Goal: Task Accomplishment & Management: Complete application form

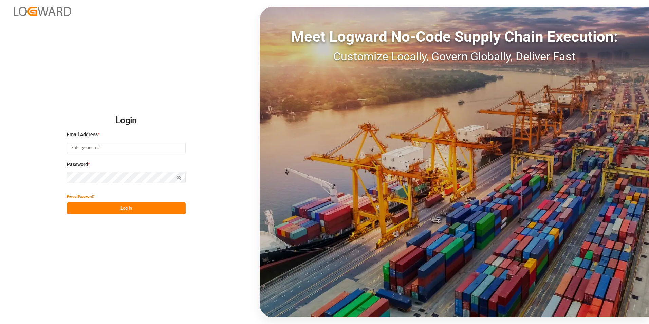
type input "george.vigo@jamindustries.com"
click at [137, 209] on button "Log In" at bounding box center [126, 208] width 119 height 12
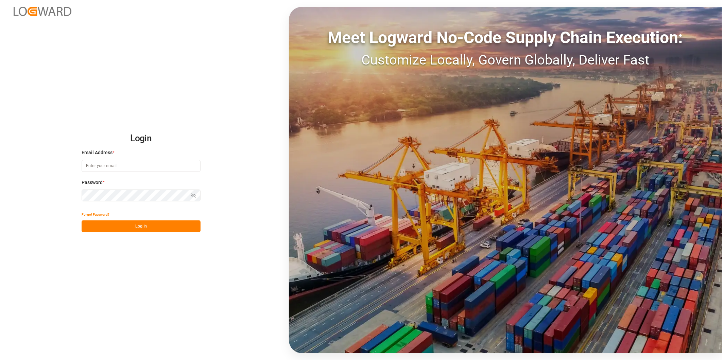
type input "[PERSON_NAME][EMAIL_ADDRESS][DOMAIN_NAME]"
click at [158, 224] on button "Log In" at bounding box center [141, 226] width 119 height 12
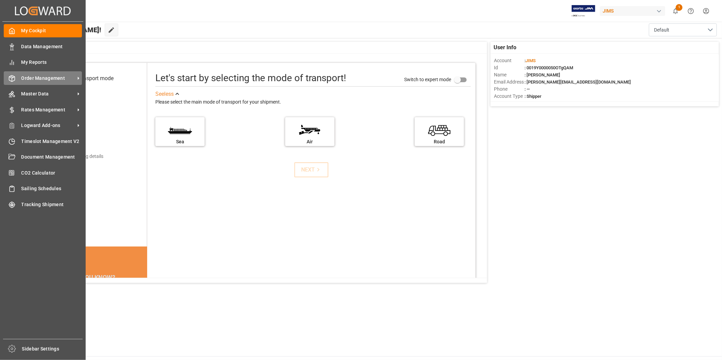
click at [71, 78] on span "Order Management" at bounding box center [48, 78] width 54 height 7
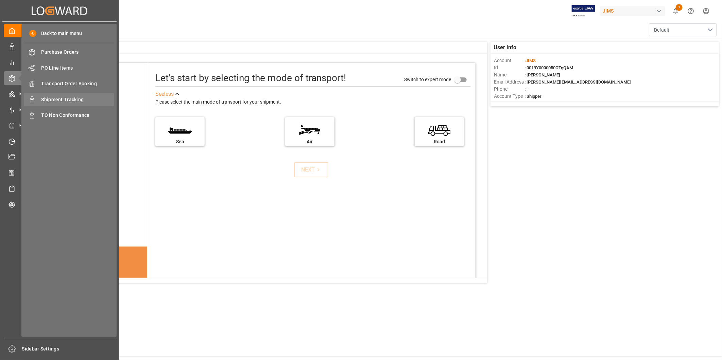
click at [82, 101] on span "Shipment Tracking" at bounding box center [77, 99] width 73 height 7
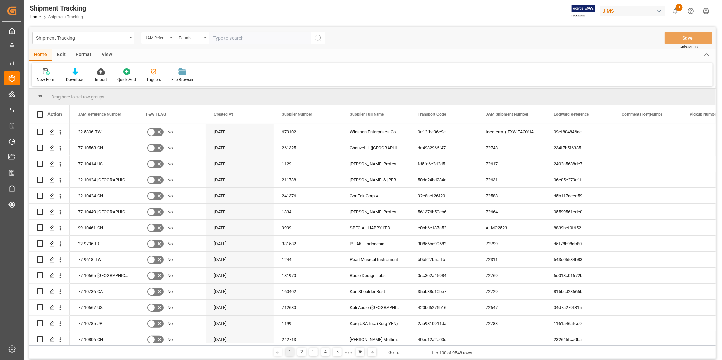
click at [245, 38] on input "text" at bounding box center [260, 38] width 102 height 13
type input "22-10775-[GEOGRAPHIC_DATA]"
click at [318, 39] on icon "search button" at bounding box center [318, 38] width 8 height 8
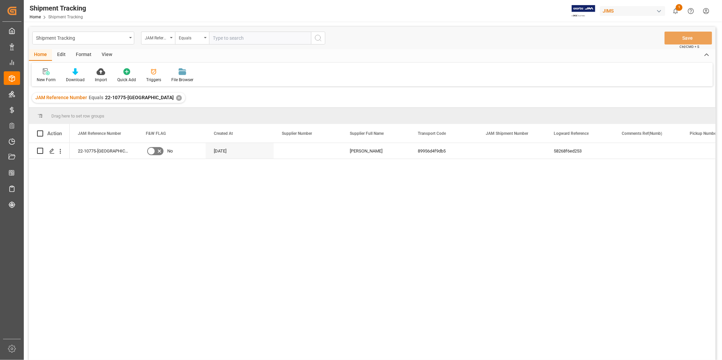
click at [107, 55] on div "View" at bounding box center [106, 55] width 21 height 12
click at [42, 78] on div "Default" at bounding box center [43, 80] width 13 height 6
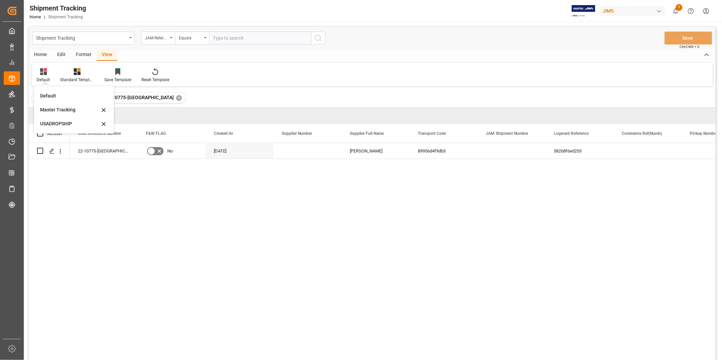
click at [62, 125] on div "USADROPSHIP" at bounding box center [69, 123] width 59 height 7
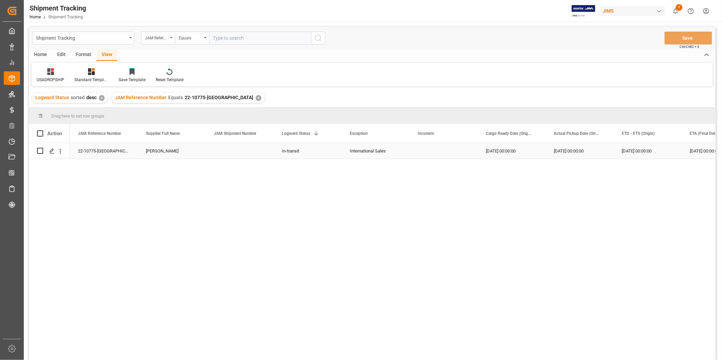
click at [302, 150] on div "In-transit" at bounding box center [308, 151] width 52 height 16
click at [328, 157] on icon "open menu" at bounding box center [329, 155] width 8 height 8
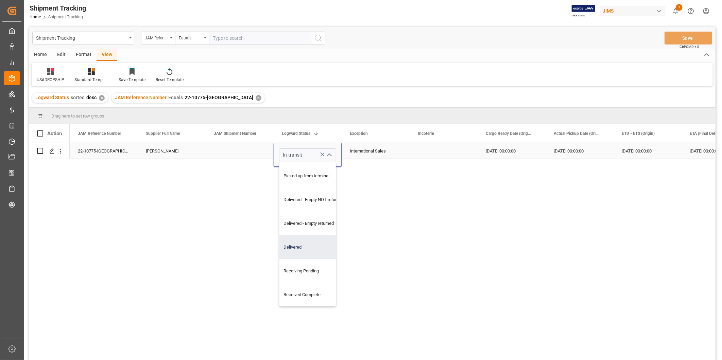
click at [306, 252] on div "Delivered" at bounding box center [313, 247] width 68 height 24
type input "Delivered"
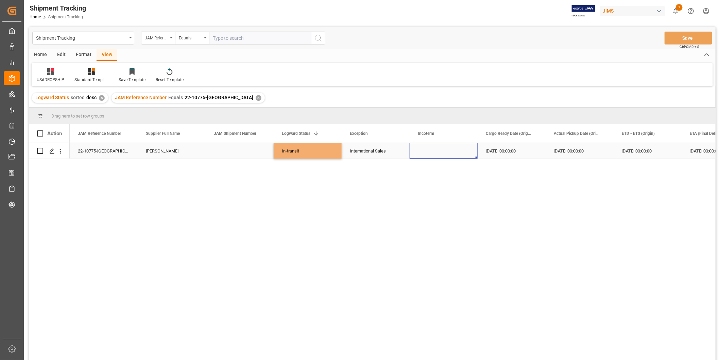
click at [475, 155] on div "Press SPACE to select this row." at bounding box center [443, 151] width 68 height 16
click at [664, 155] on div "[DATE] 00:00:00" at bounding box center [647, 151] width 68 height 16
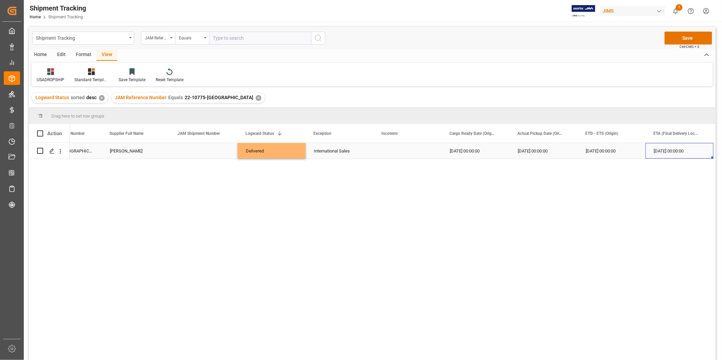
scroll to position [0, 104]
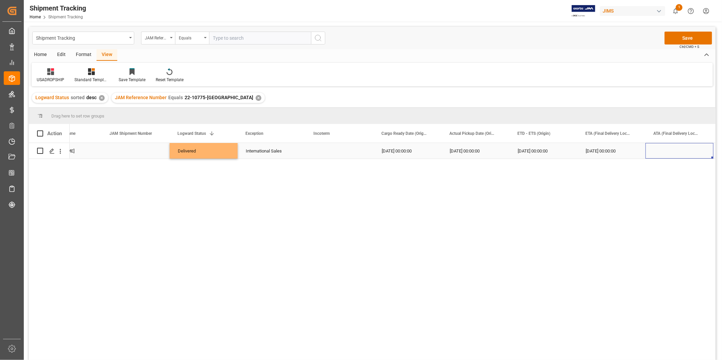
click at [664, 155] on div "Press SPACE to select this row." at bounding box center [679, 151] width 68 height 16
click at [630, 200] on span "1" at bounding box center [631, 198] width 2 height 5
type input "[DATE]"
click at [624, 151] on div "[DATE] 00:00:00" at bounding box center [611, 151] width 68 height 16
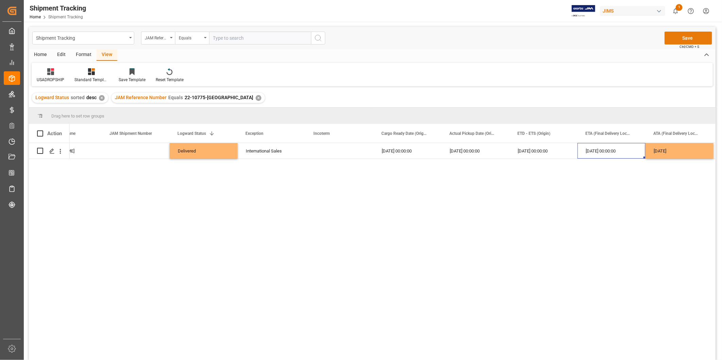
click at [688, 38] on button "Save" at bounding box center [688, 38] width 48 height 13
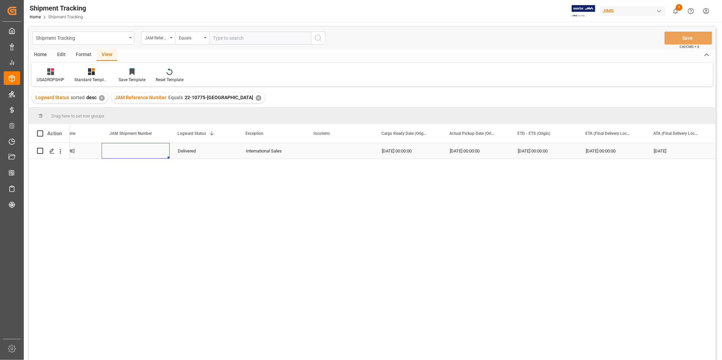
click at [148, 151] on div "Press SPACE to select this row." at bounding box center [136, 151] width 68 height 16
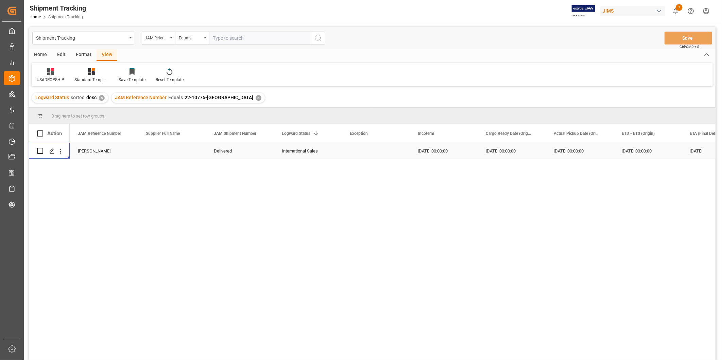
scroll to position [0, 0]
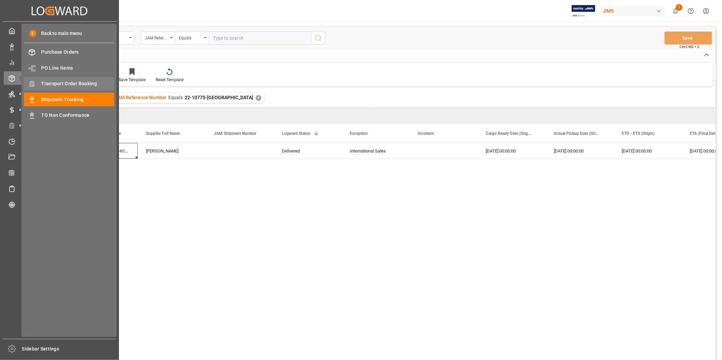
click at [74, 83] on span "Transport Order Booking" at bounding box center [77, 83] width 73 height 7
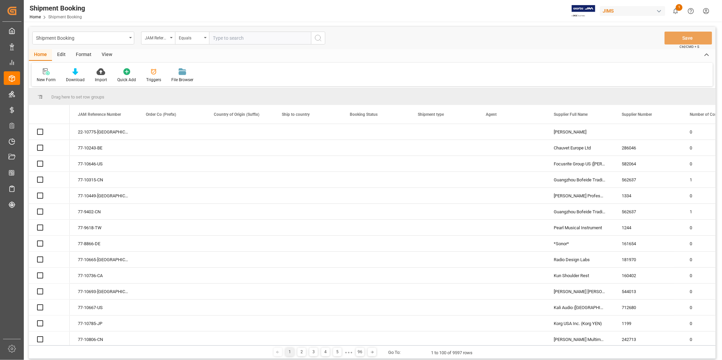
click at [272, 41] on input "text" at bounding box center [260, 38] width 102 height 13
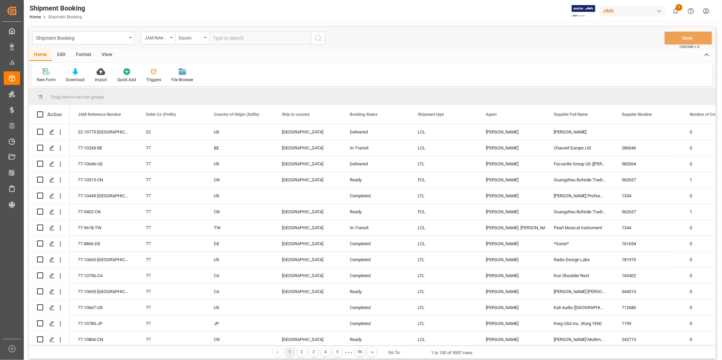
paste input "22-10775-[GEOGRAPHIC_DATA]"
type input "22-10775-[GEOGRAPHIC_DATA]"
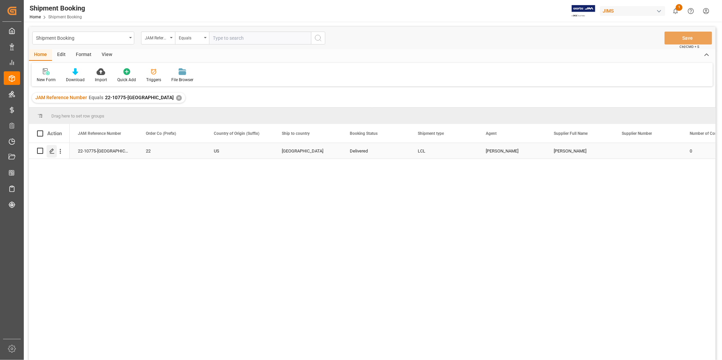
click at [50, 149] on icon "Press SPACE to select this row." at bounding box center [51, 150] width 5 height 5
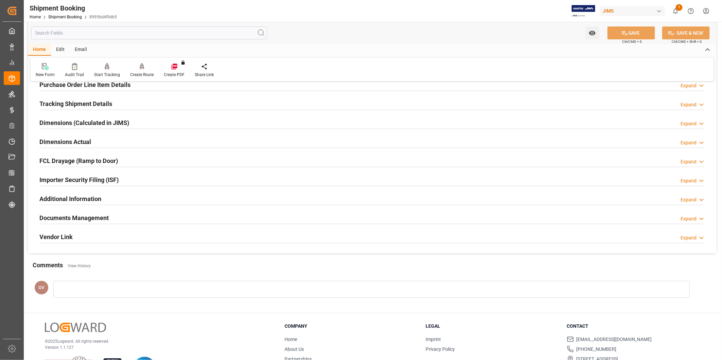
scroll to position [150, 0]
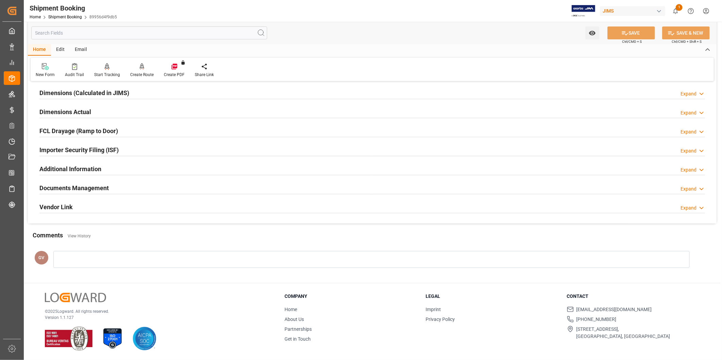
click at [128, 191] on div "Documents Management Expand" at bounding box center [371, 187] width 665 height 13
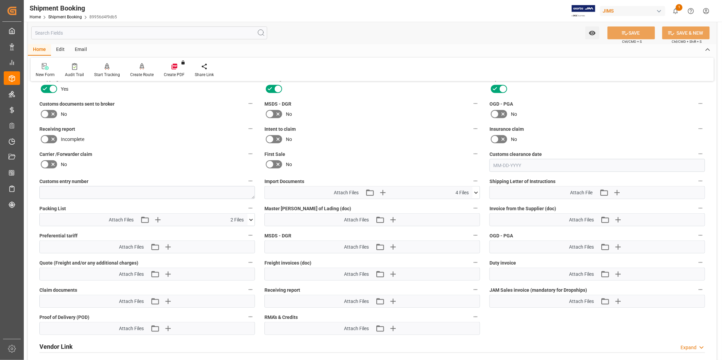
scroll to position [339, 0]
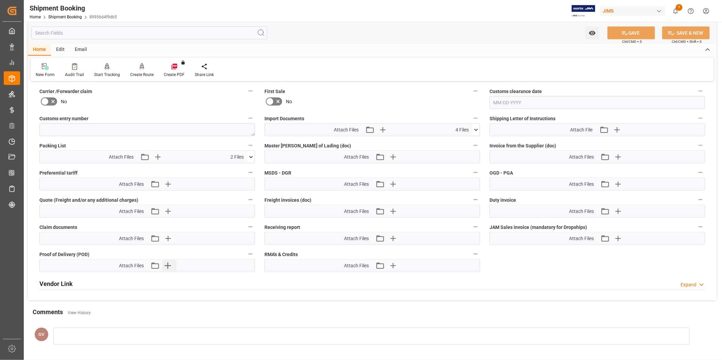
click at [174, 263] on button "Upload new file" at bounding box center [169, 265] width 14 height 11
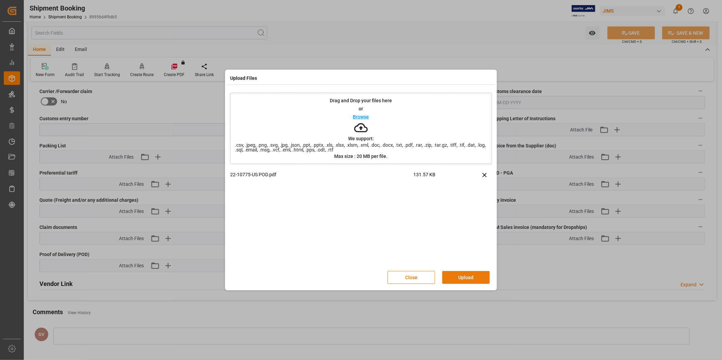
click at [465, 272] on button "Upload" at bounding box center [466, 277] width 48 height 13
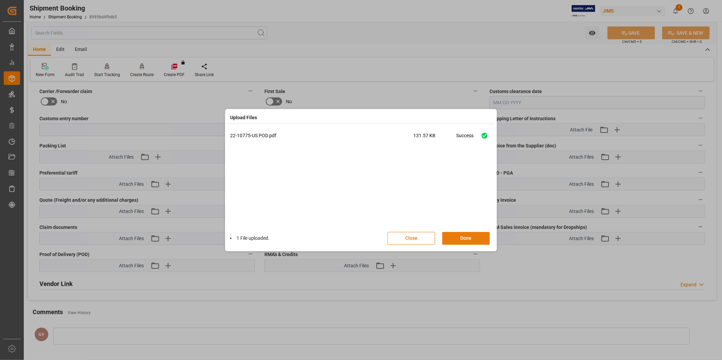
click at [467, 238] on button "Done" at bounding box center [466, 238] width 48 height 13
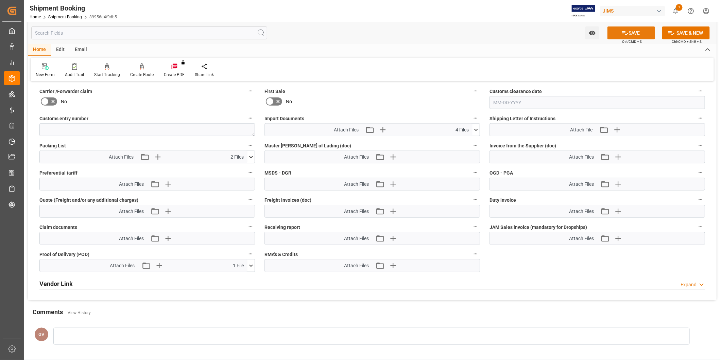
click at [629, 35] on button "SAVE" at bounding box center [631, 32] width 48 height 13
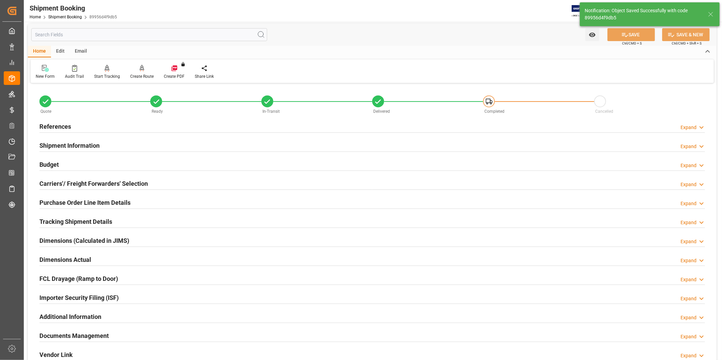
scroll to position [0, 0]
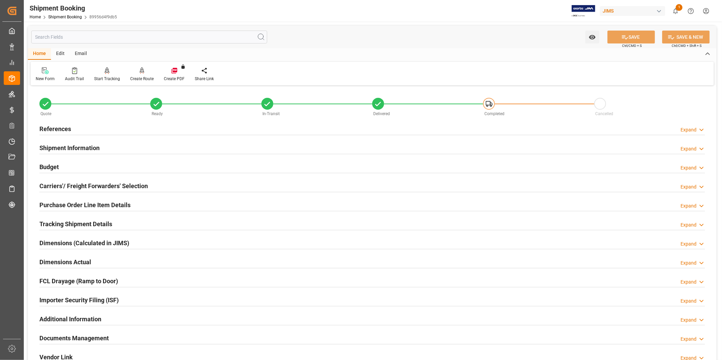
click at [684, 128] on div "Expand" at bounding box center [688, 129] width 16 height 7
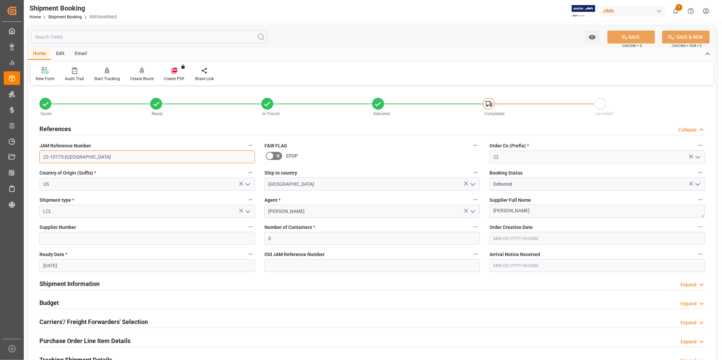
click at [92, 159] on input "22-10775-[GEOGRAPHIC_DATA]" at bounding box center [146, 156] width 215 height 13
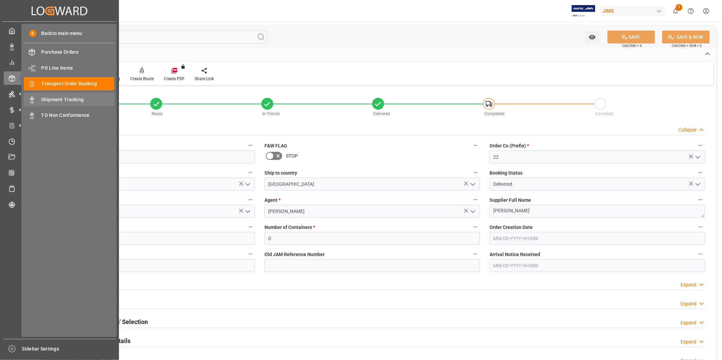
click at [53, 101] on span "Shipment Tracking" at bounding box center [77, 99] width 73 height 7
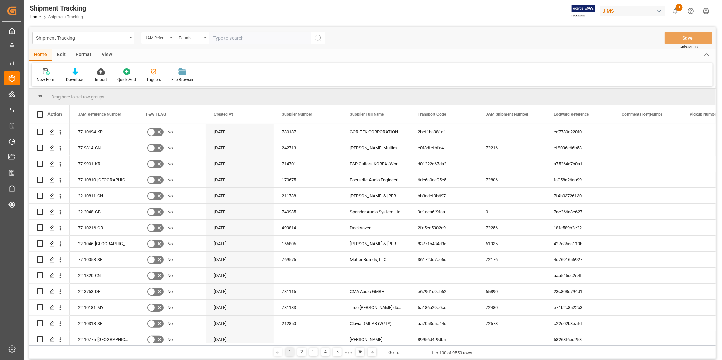
click at [257, 39] on input "text" at bounding box center [260, 38] width 102 height 13
type input "22-10719-[GEOGRAPHIC_DATA]"
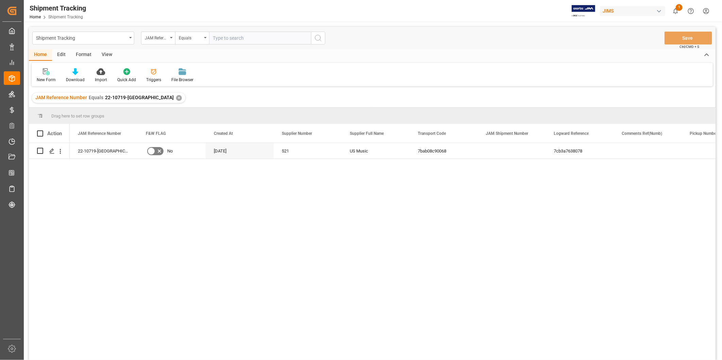
click at [106, 56] on div "View" at bounding box center [106, 55] width 21 height 12
click at [45, 79] on div "Default" at bounding box center [43, 80] width 13 height 6
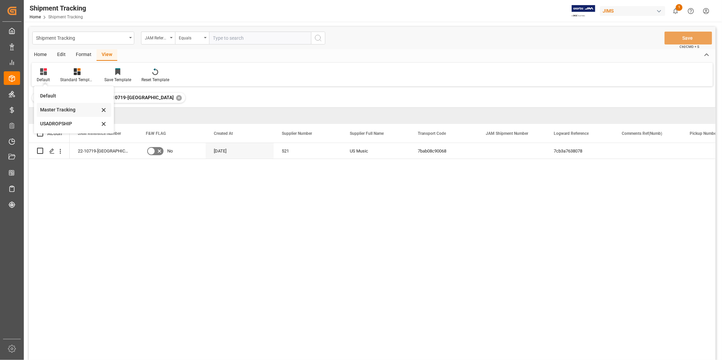
click at [60, 111] on div "Master Tracking" at bounding box center [69, 109] width 59 height 7
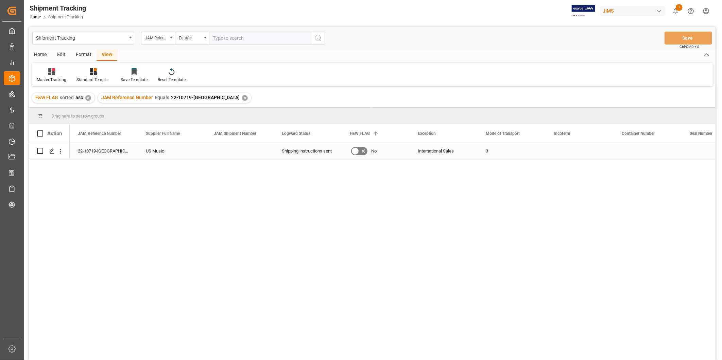
click at [504, 156] on div "3" at bounding box center [511, 151] width 68 height 16
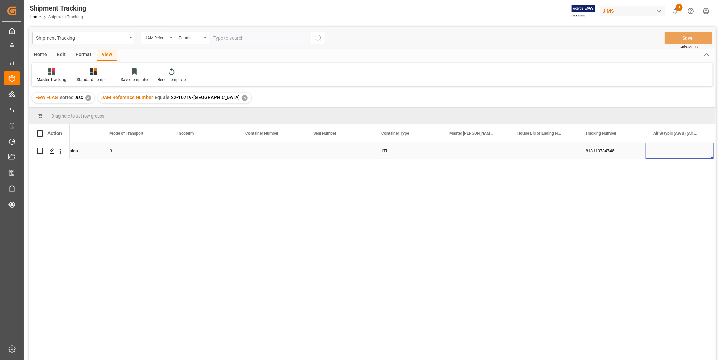
scroll to position [0, 444]
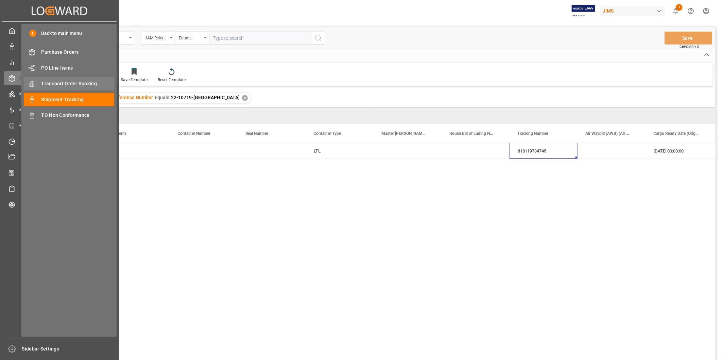
click at [63, 83] on span "Transport Order Booking" at bounding box center [77, 83] width 73 height 7
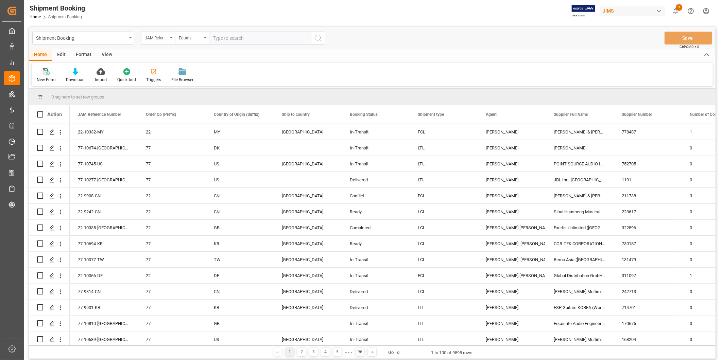
click at [41, 77] on div "New Form" at bounding box center [46, 80] width 19 height 6
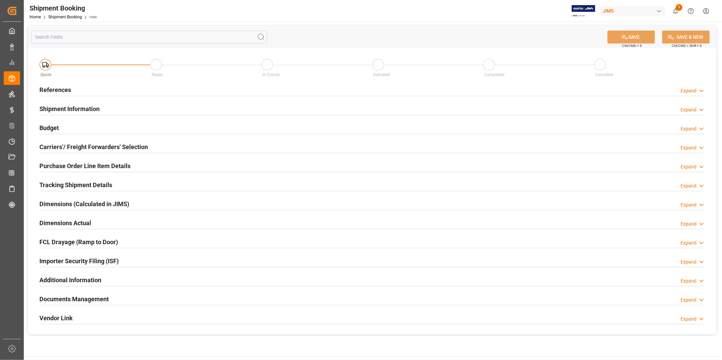
click at [689, 89] on div "Expand" at bounding box center [688, 90] width 16 height 7
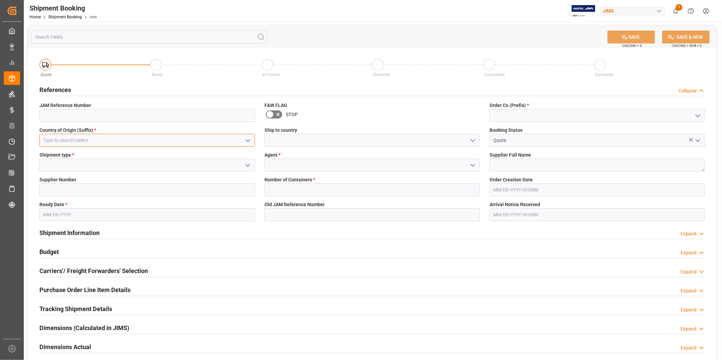
click at [225, 141] on input at bounding box center [146, 140] width 215 height 13
type input "CN"
click at [471, 141] on icon "open menu" at bounding box center [472, 141] width 8 height 8
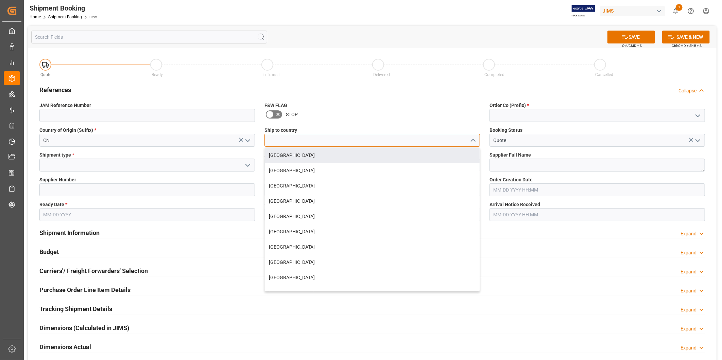
click at [336, 138] on input at bounding box center [371, 140] width 215 height 13
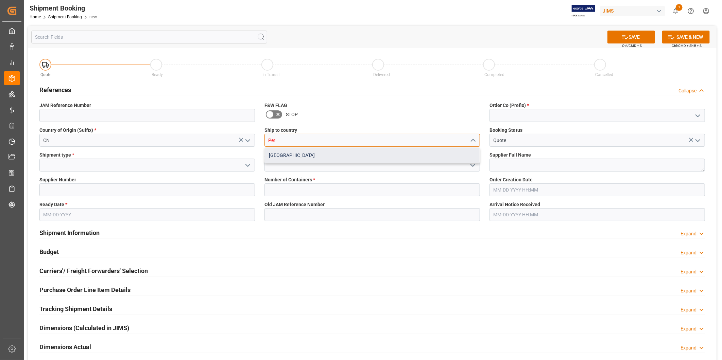
click at [334, 163] on div "[GEOGRAPHIC_DATA]" at bounding box center [372, 155] width 215 height 15
type input "[GEOGRAPHIC_DATA]"
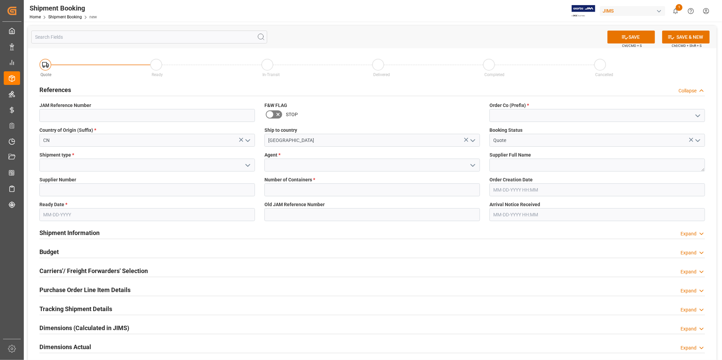
click at [249, 166] on icon "open menu" at bounding box center [248, 165] width 8 height 8
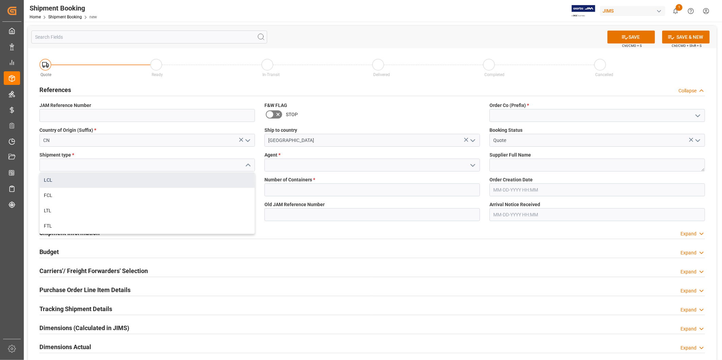
click at [226, 182] on div "LCL" at bounding box center [147, 180] width 215 height 15
type input "LCL"
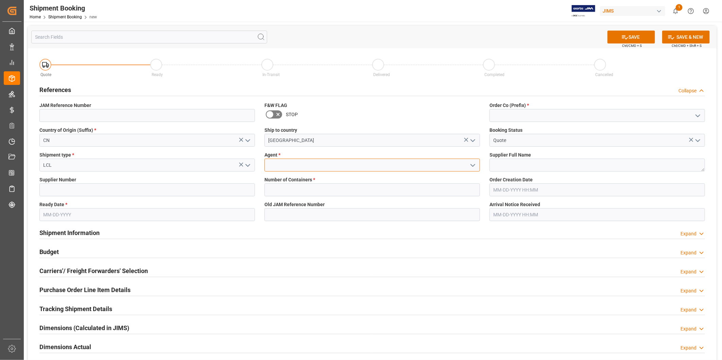
click at [345, 165] on input at bounding box center [371, 165] width 215 height 13
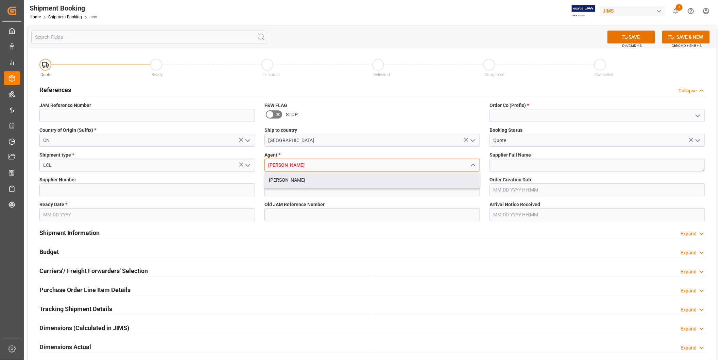
type input "[PERSON_NAME]"
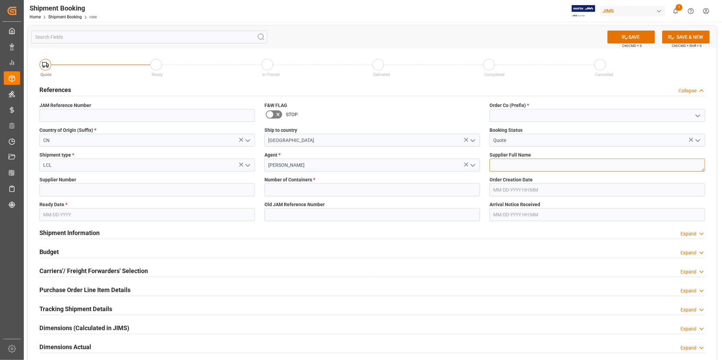
click at [532, 167] on textarea at bounding box center [596, 165] width 215 height 13
paste textarea "INSTRUMENTOS MUSICALES AYMARA SAC"
click at [507, 166] on textarea "INSTRUMENTOS MUSICALES AYMARA SAC" at bounding box center [596, 165] width 215 height 13
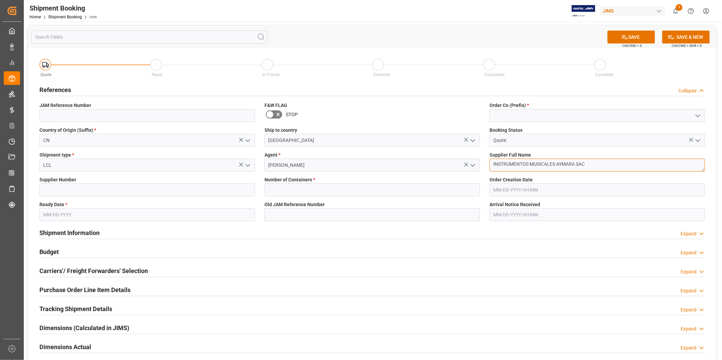
paste textarea "Sihui Huasheng Musical Instruments Co.-"
type textarea "Sihui Huasheng Musical Instruments Co.-"
click at [138, 190] on input at bounding box center [146, 189] width 215 height 13
click at [96, 189] on input at bounding box center [146, 189] width 215 height 13
paste input "223617"
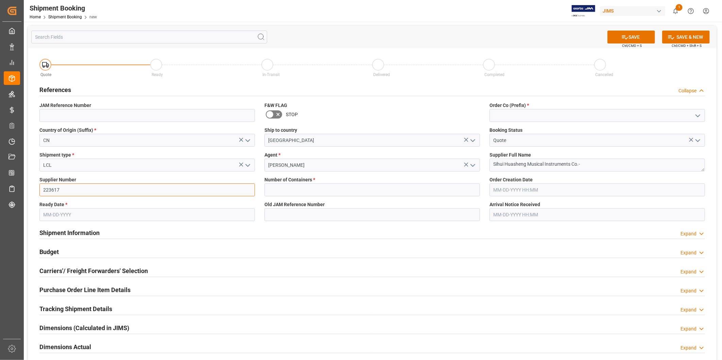
type input "223617"
click at [264, 191] on input "text" at bounding box center [371, 189] width 215 height 13
type input "0"
click at [455, 180] on label "Number of Containers *" at bounding box center [371, 179] width 215 height 7
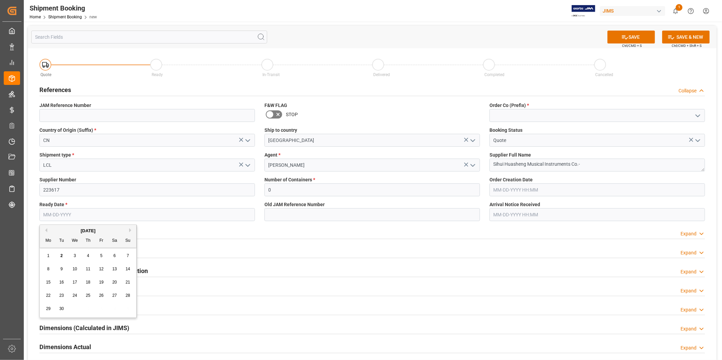
click at [63, 211] on input "text" at bounding box center [146, 214] width 215 height 13
paste input "11/27/202"
click at [116, 298] on div "27" at bounding box center [114, 296] width 8 height 8
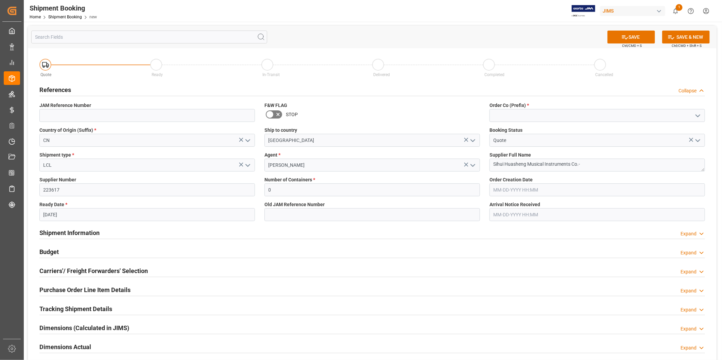
click at [191, 214] on input "[DATE]" at bounding box center [146, 214] width 215 height 13
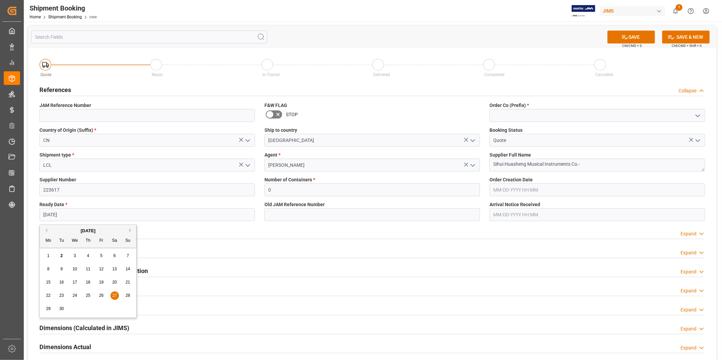
click at [191, 214] on input "[DATE]" at bounding box center [146, 214] width 215 height 13
click at [130, 231] on button "Next Month" at bounding box center [131, 230] width 4 height 4
click at [91, 310] on div "27" at bounding box center [88, 309] width 8 height 8
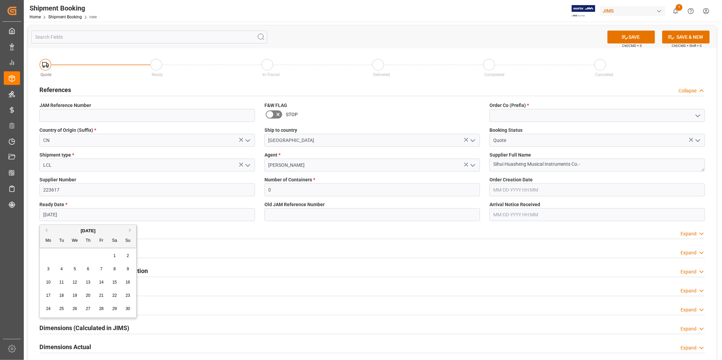
type input "[DATE]"
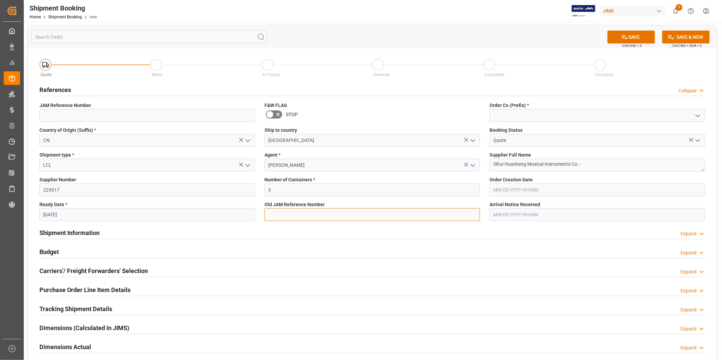
click at [269, 217] on input at bounding box center [371, 214] width 215 height 13
type input "B"
click at [643, 41] on button "SAVE" at bounding box center [631, 37] width 48 height 13
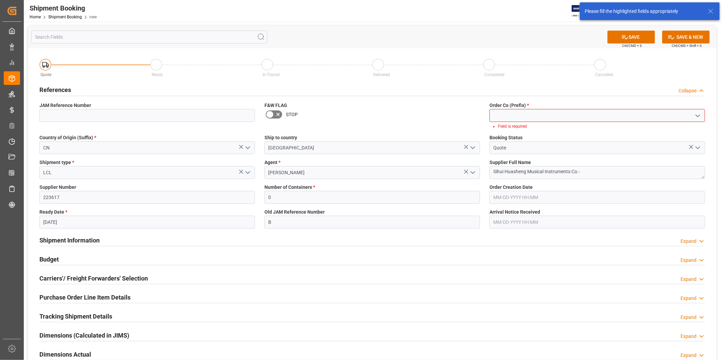
click at [701, 114] on icon "open menu" at bounding box center [697, 116] width 8 height 8
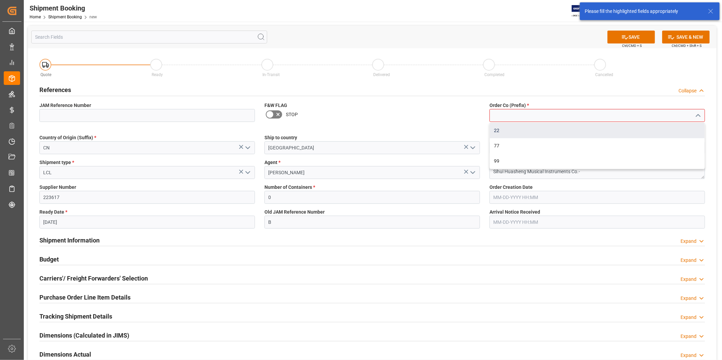
click at [695, 125] on div "22" at bounding box center [596, 130] width 215 height 15
type input "22"
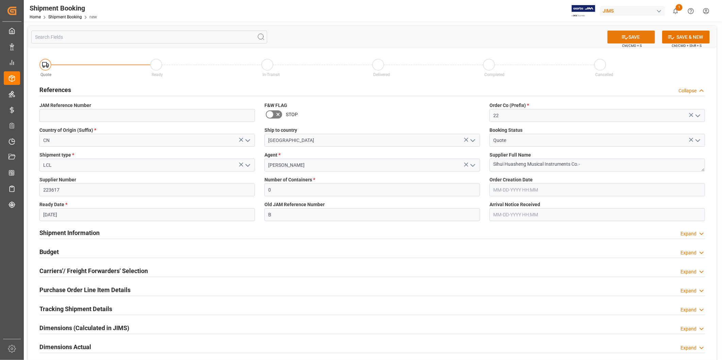
click at [624, 41] on button "SAVE" at bounding box center [631, 37] width 48 height 13
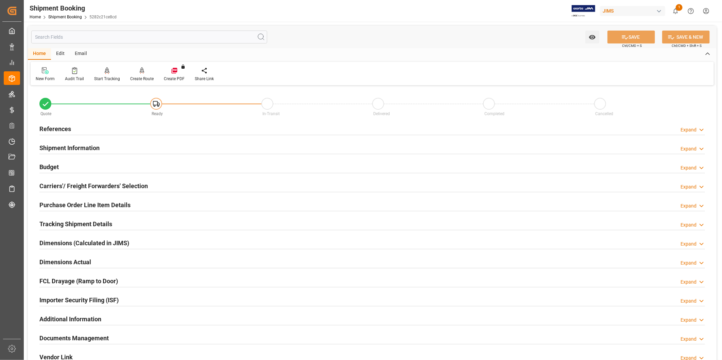
click at [100, 167] on div "Budget Expand" at bounding box center [371, 166] width 665 height 13
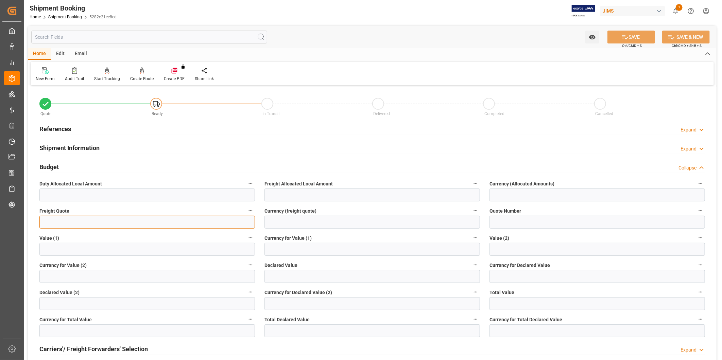
click at [98, 220] on input "text" at bounding box center [146, 222] width 215 height 13
type input "0"
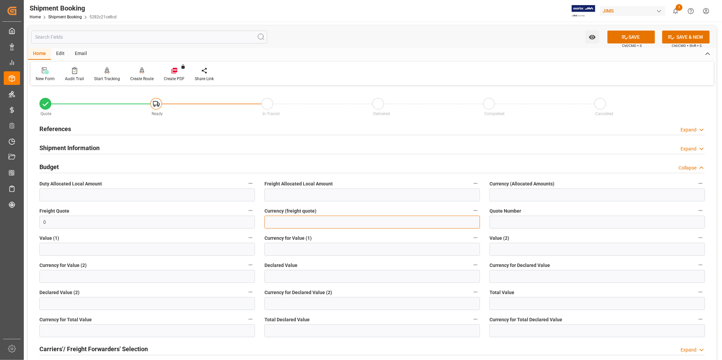
click at [336, 222] on input at bounding box center [371, 222] width 215 height 13
type input "USD"
click at [646, 43] on div "SAVE Ctrl/CMD + S" at bounding box center [631, 37] width 62 height 13
click at [647, 40] on button "SAVE" at bounding box center [631, 37] width 48 height 13
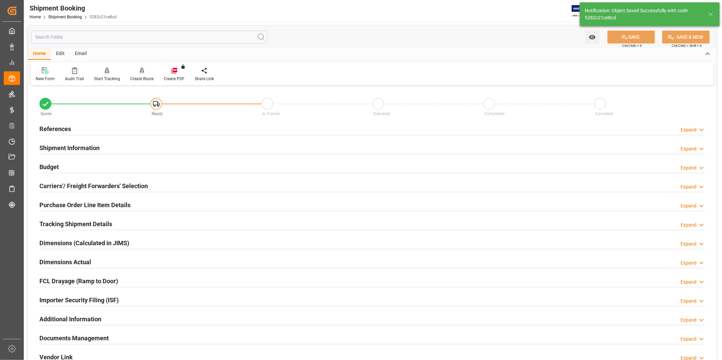
click at [70, 223] on h2 "Tracking Shipment Details" at bounding box center [75, 223] width 73 height 9
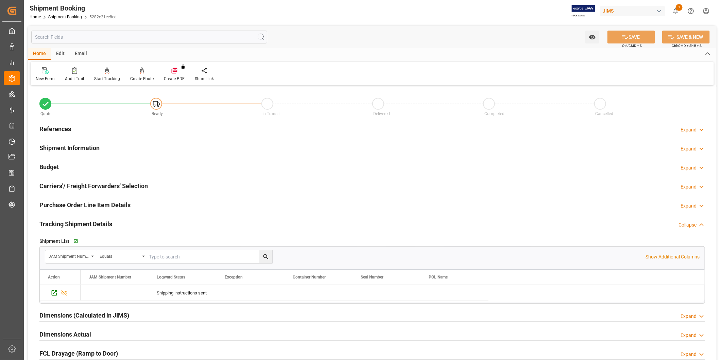
click at [70, 223] on h2 "Tracking Shipment Details" at bounding box center [75, 223] width 73 height 9
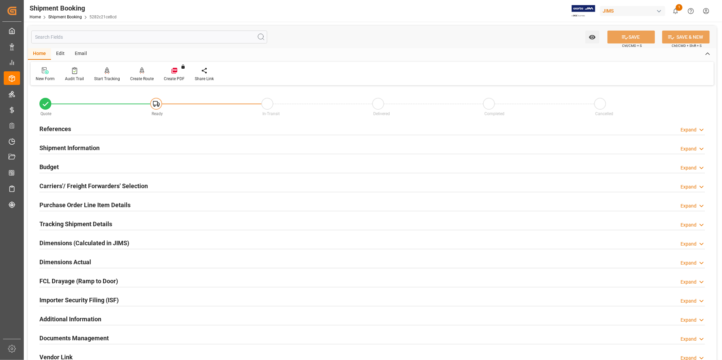
click at [92, 187] on h2 "Carriers'/ Freight Forwarders' Selection" at bounding box center [93, 185] width 108 height 9
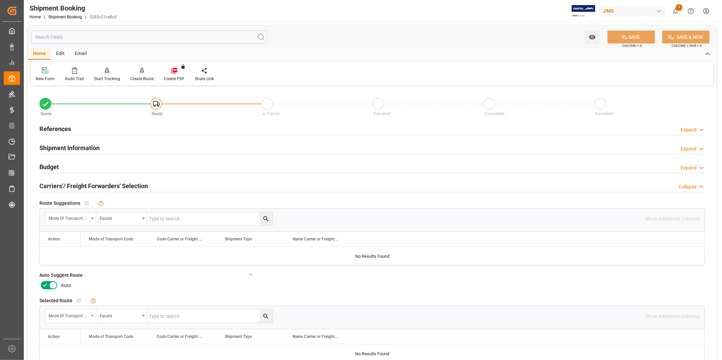
click at [55, 286] on icon at bounding box center [53, 285] width 8 height 8
click at [0, 0] on input "checkbox" at bounding box center [0, 0] width 0 height 0
click at [625, 36] on icon at bounding box center [624, 37] width 7 height 7
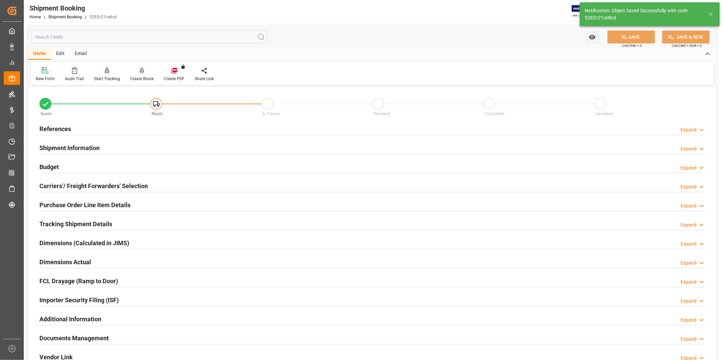
click at [93, 186] on h2 "Carriers'/ Freight Forwarders' Selection" at bounding box center [93, 185] width 108 height 9
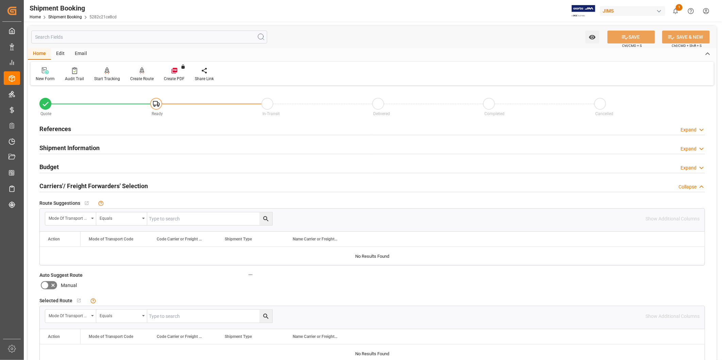
click at [141, 76] on div "Create Route" at bounding box center [141, 79] width 23 height 6
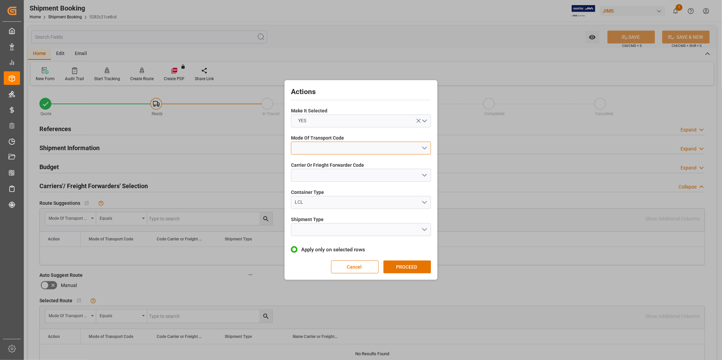
click at [367, 147] on button "open menu" at bounding box center [361, 148] width 140 height 13
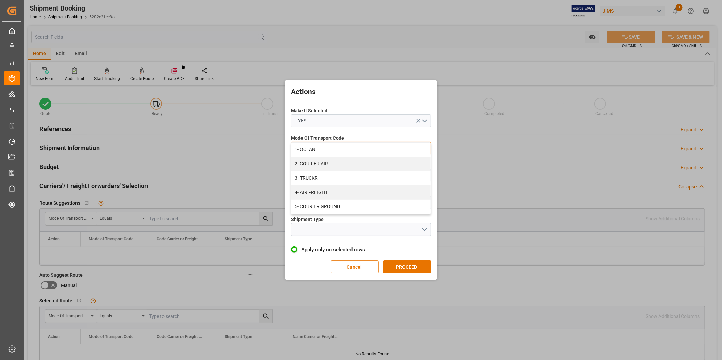
click at [367, 147] on div "1- OCEAN" at bounding box center [360, 150] width 139 height 14
click at [359, 167] on span "Carrier Or Frieght Forwarder Code" at bounding box center [327, 165] width 73 height 7
click at [359, 172] on button "open menu" at bounding box center [361, 175] width 140 height 13
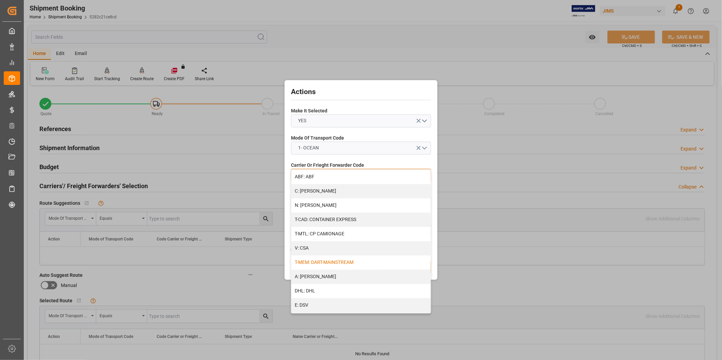
scroll to position [314, 0]
click at [338, 266] on div "Z: OTHERS" at bounding box center [360, 262] width 139 height 14
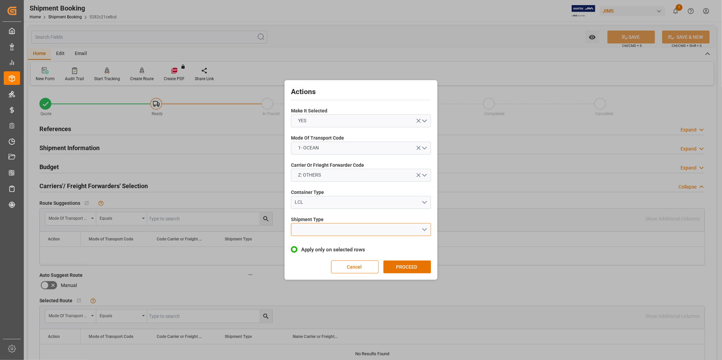
click at [352, 231] on button "open menu" at bounding box center [361, 229] width 140 height 13
click at [352, 241] on div "LCL" at bounding box center [360, 245] width 139 height 14
drag, startPoint x: 409, startPoint y: 260, endPoint x: 410, endPoint y: 264, distance: 4.1
click at [409, 263] on div "Actions Make It Selected YES Mode Of Transport Code 1- OCEAN Carrier Or Frieght…" at bounding box center [360, 180] width 149 height 196
click at [410, 264] on button "PROCEED" at bounding box center [407, 267] width 48 height 13
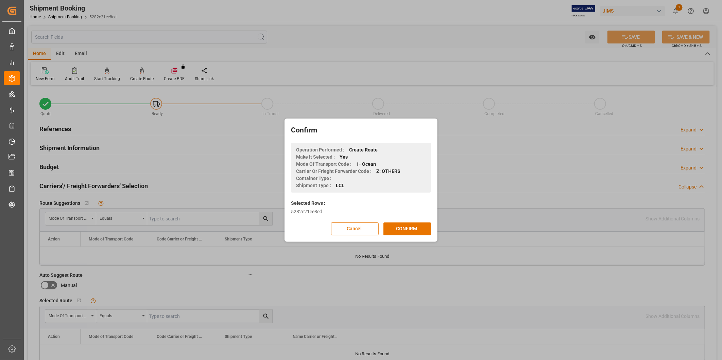
click at [414, 237] on div "Confirm Operation Performed : Create Route Make It Selected : Yes Mode Of Trans…" at bounding box center [360, 180] width 149 height 120
click at [416, 232] on button "CONFIRM" at bounding box center [407, 228] width 48 height 13
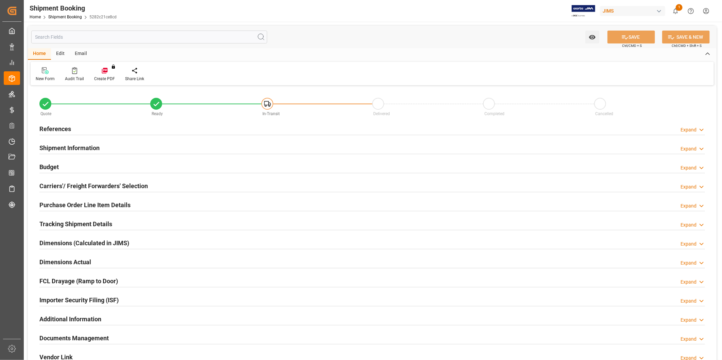
type input "0"
type input "[DATE]"
click at [702, 132] on icon at bounding box center [701, 129] width 7 height 7
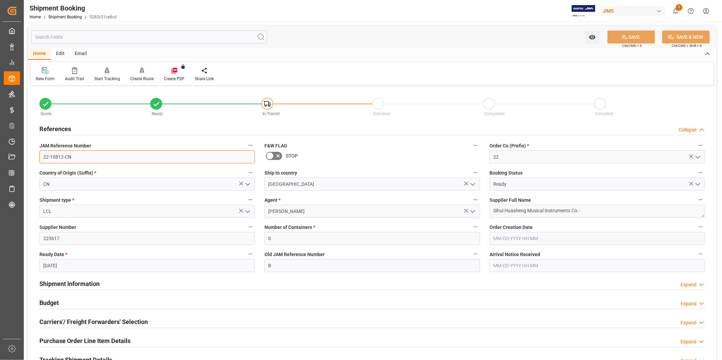
click at [106, 161] on input "22-10812-CN" at bounding box center [146, 156] width 215 height 13
click at [93, 154] on input "22-10812-CN" at bounding box center [146, 156] width 215 height 13
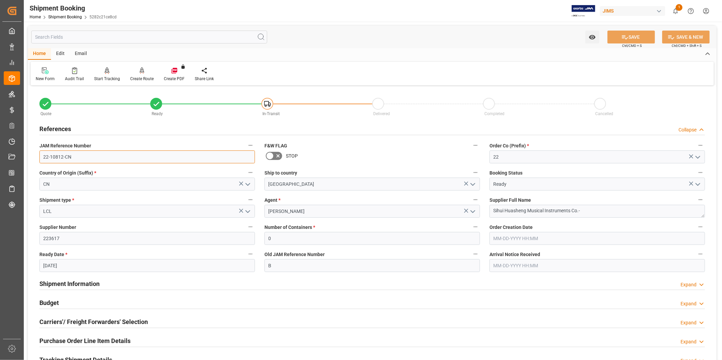
click at [93, 154] on input "22-10812-CN" at bounding box center [146, 156] width 215 height 13
